Goal: Task Accomplishment & Management: Manage account settings

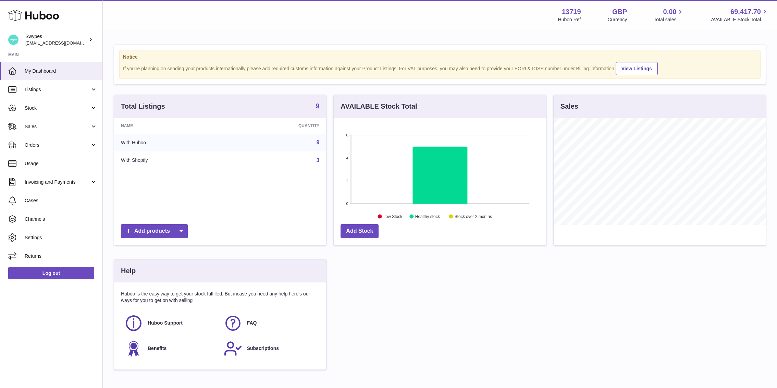
scroll to position [107, 212]
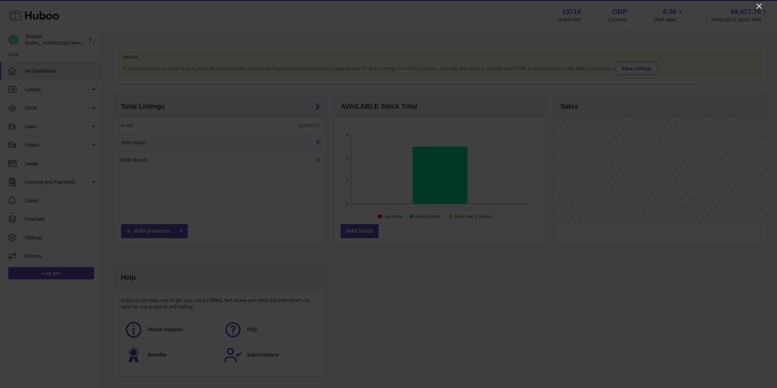
click at [757, 4] on icon "Close" at bounding box center [759, 6] width 8 height 8
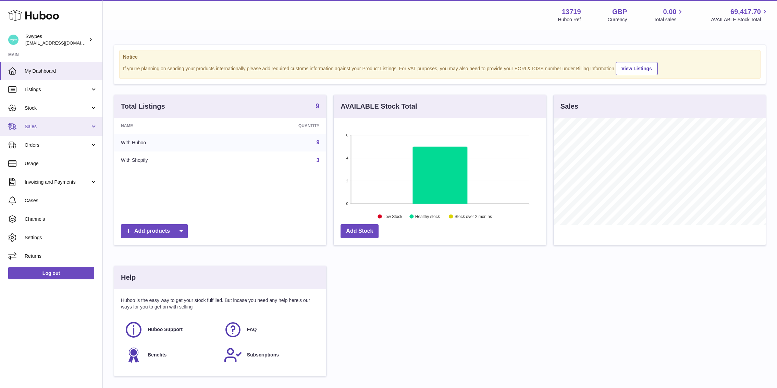
click at [84, 126] on span "Sales" at bounding box center [57, 126] width 65 height 7
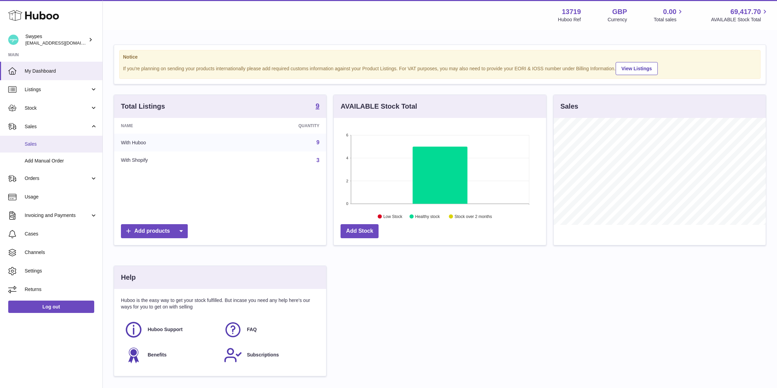
click at [79, 150] on link "Sales" at bounding box center [51, 144] width 102 height 17
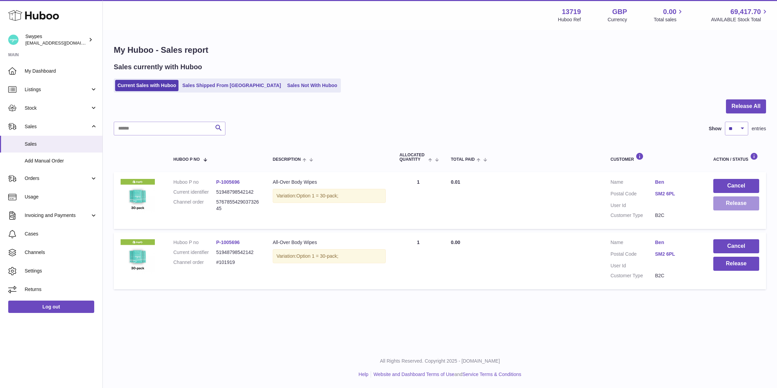
click at [727, 202] on button "Release" at bounding box center [736, 203] width 46 height 14
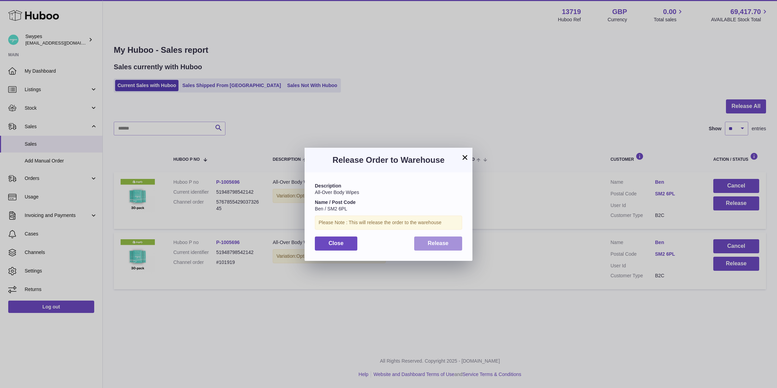
click at [425, 246] on button "Release" at bounding box center [438, 243] width 48 height 14
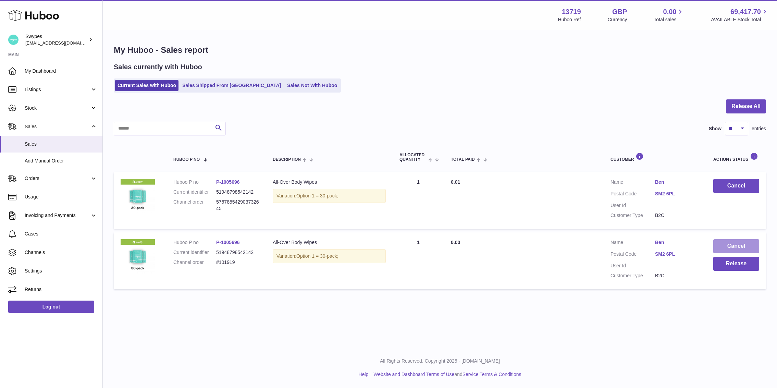
click at [722, 241] on button "Cancel" at bounding box center [736, 246] width 46 height 14
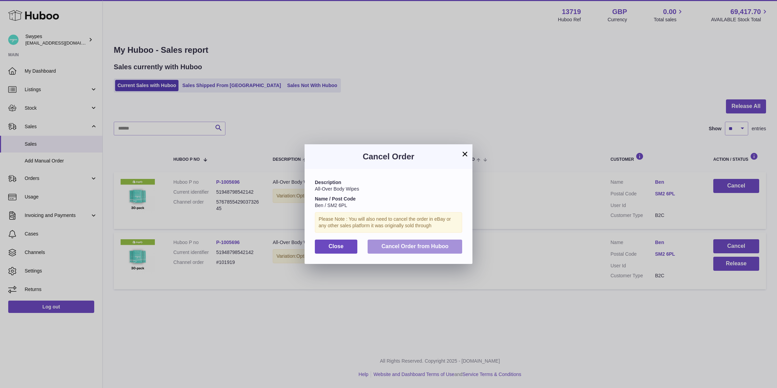
click at [432, 243] on span "Cancel Order from Huboo" at bounding box center [414, 246] width 67 height 6
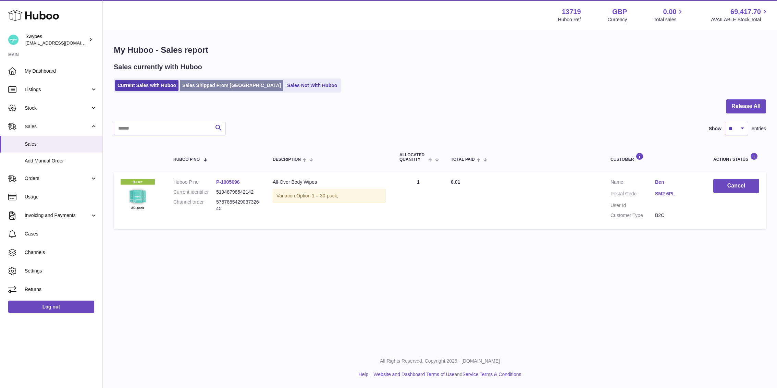
click at [243, 86] on link "Sales Shipped From [GEOGRAPHIC_DATA]" at bounding box center [231, 85] width 103 height 11
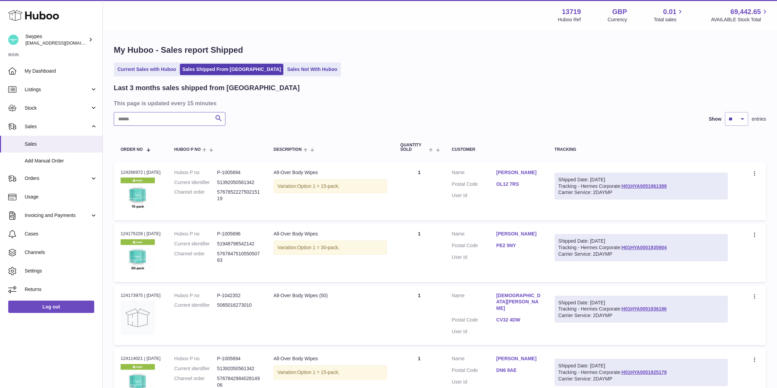
click at [190, 120] on input "text" at bounding box center [170, 119] width 112 height 14
paste input "**********"
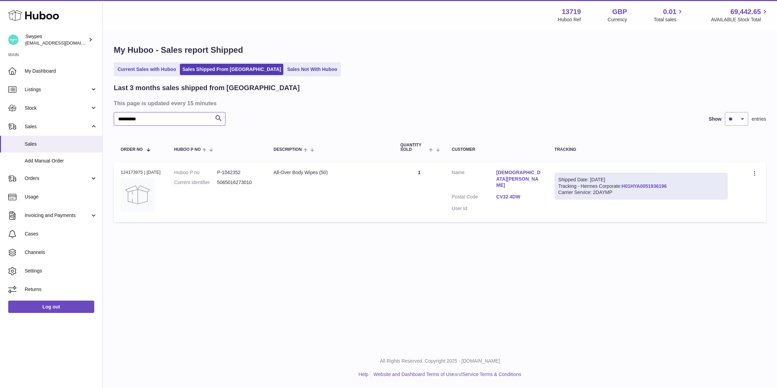
type input "**********"
click at [635, 186] on link "H01HYA0051936196" at bounding box center [643, 185] width 45 height 5
